Goal: Information Seeking & Learning: Learn about a topic

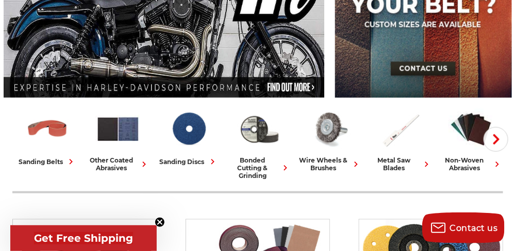
scroll to position [229, 0]
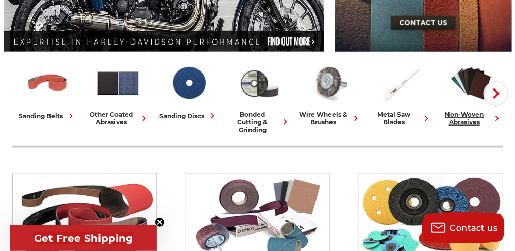
click at [496, 116] on icon at bounding box center [497, 118] width 11 height 11
click at [496, 96] on use "button" at bounding box center [496, 94] width 6 height 10
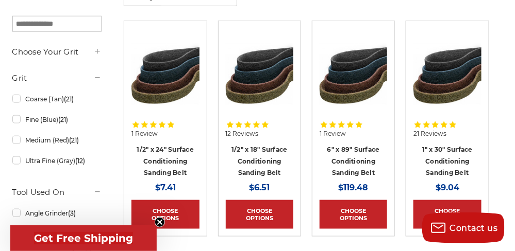
scroll to position [91, 0]
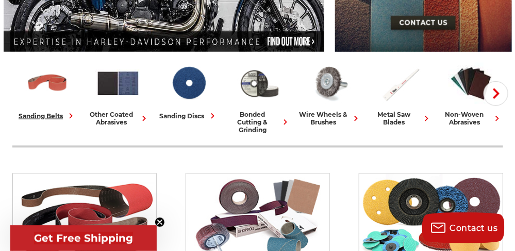
click at [70, 114] on icon at bounding box center [70, 116] width 11 height 11
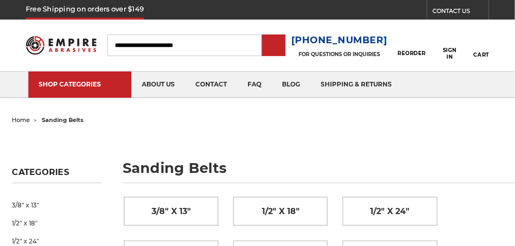
click at [69, 116] on span "sanding belts" at bounding box center [63, 119] width 42 height 7
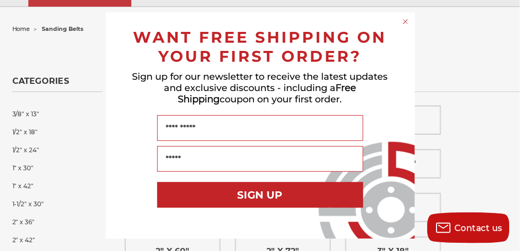
click at [405, 20] on circle "Close dialog" at bounding box center [405, 22] width 10 height 10
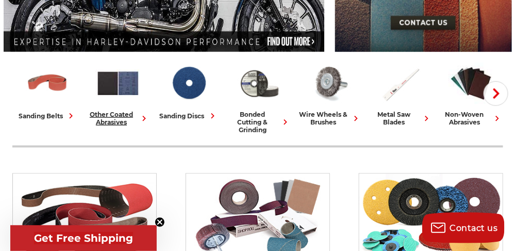
click at [143, 116] on use at bounding box center [143, 119] width 3 height 6
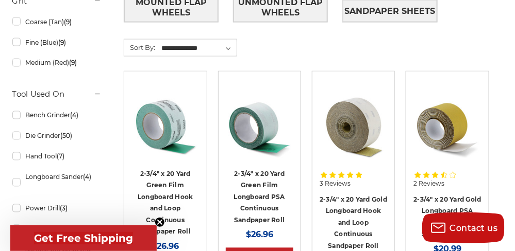
scroll to position [503, 0]
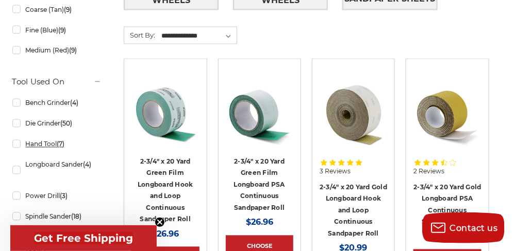
click at [15, 143] on link "Hand Tool (7)" at bounding box center [57, 145] width 90 height 18
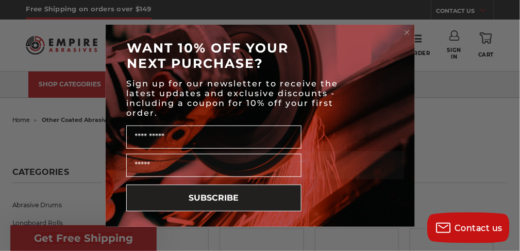
click at [405, 28] on circle "Close dialog" at bounding box center [407, 32] width 10 height 10
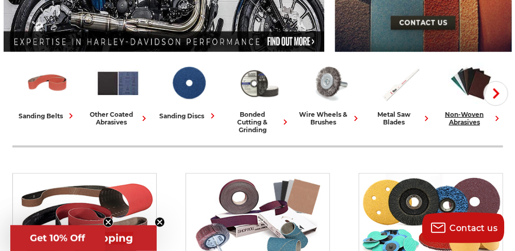
click at [497, 116] on use at bounding box center [496, 119] width 3 height 6
